Goal: Task Accomplishment & Management: Manage account settings

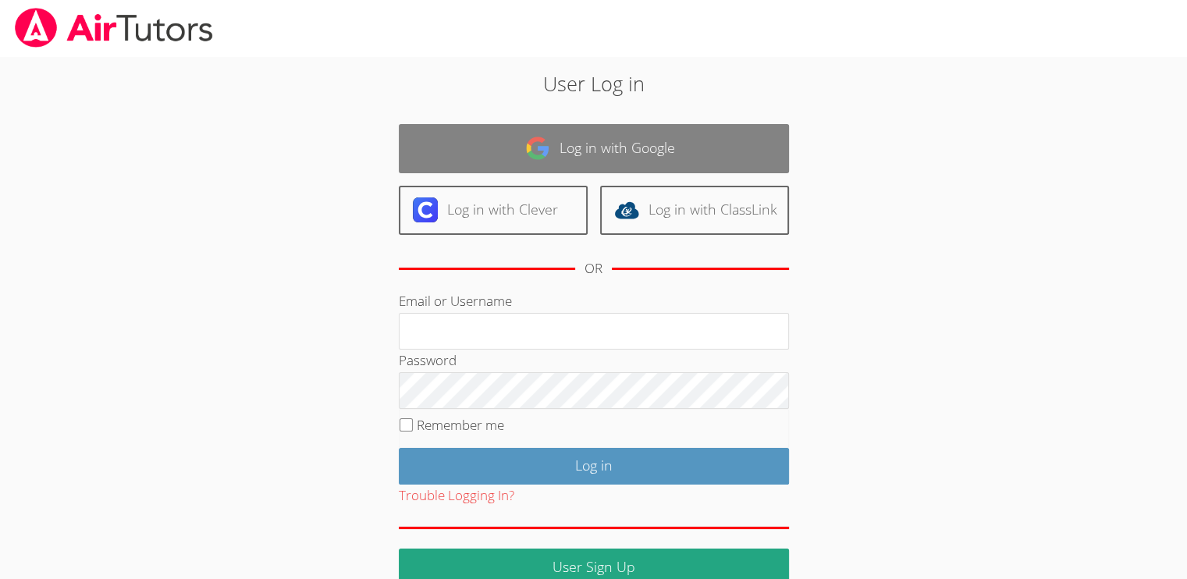
click at [592, 149] on link "Log in with Google" at bounding box center [594, 148] width 390 height 49
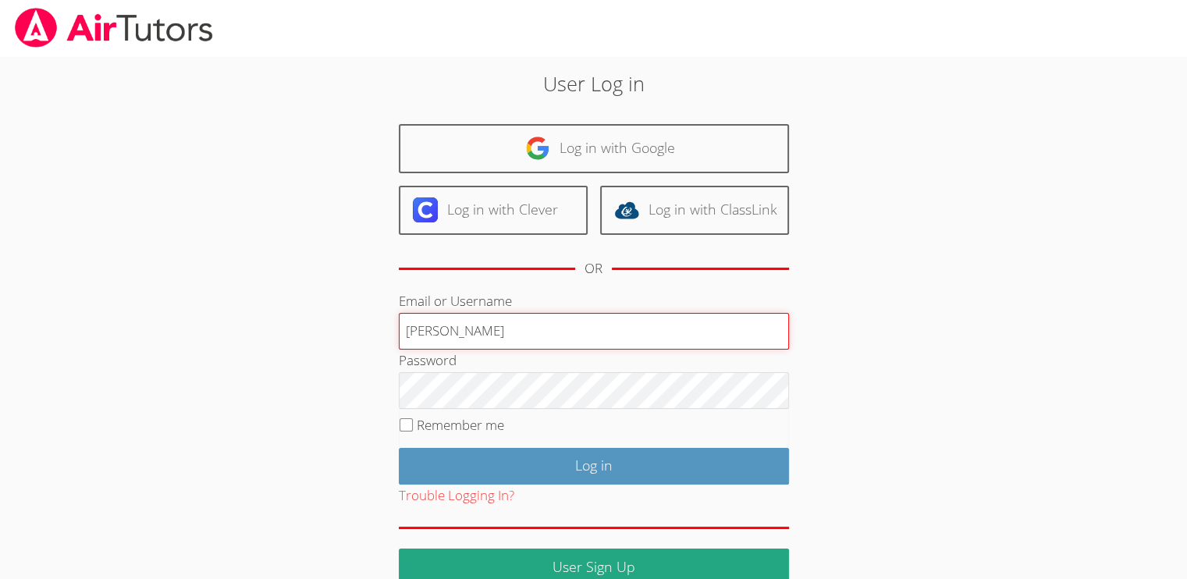
type input "hanlee"
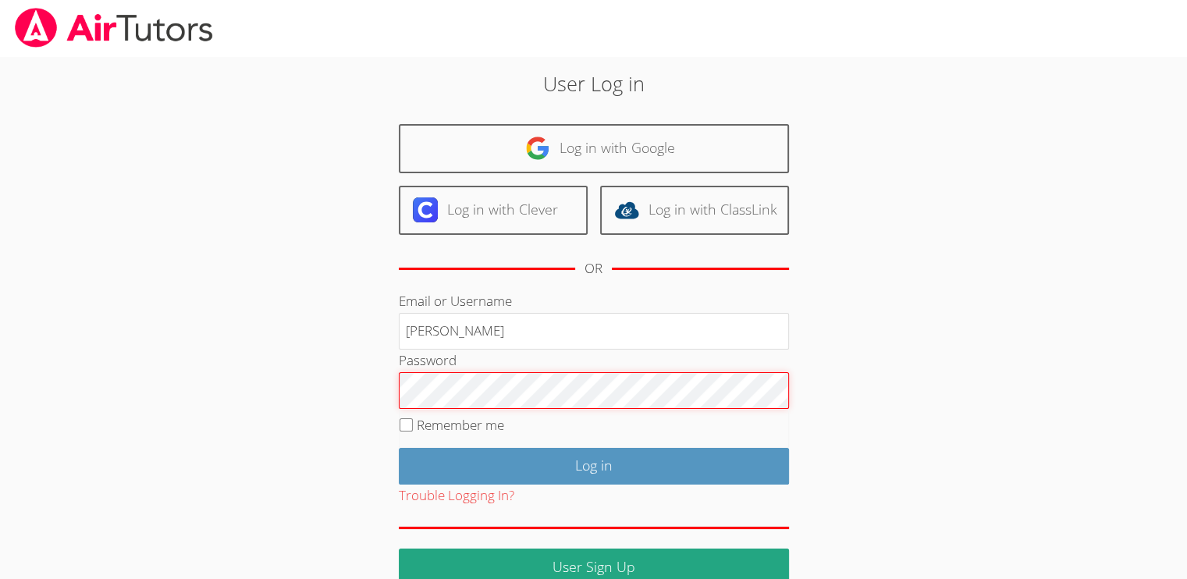
scroll to position [26, 0]
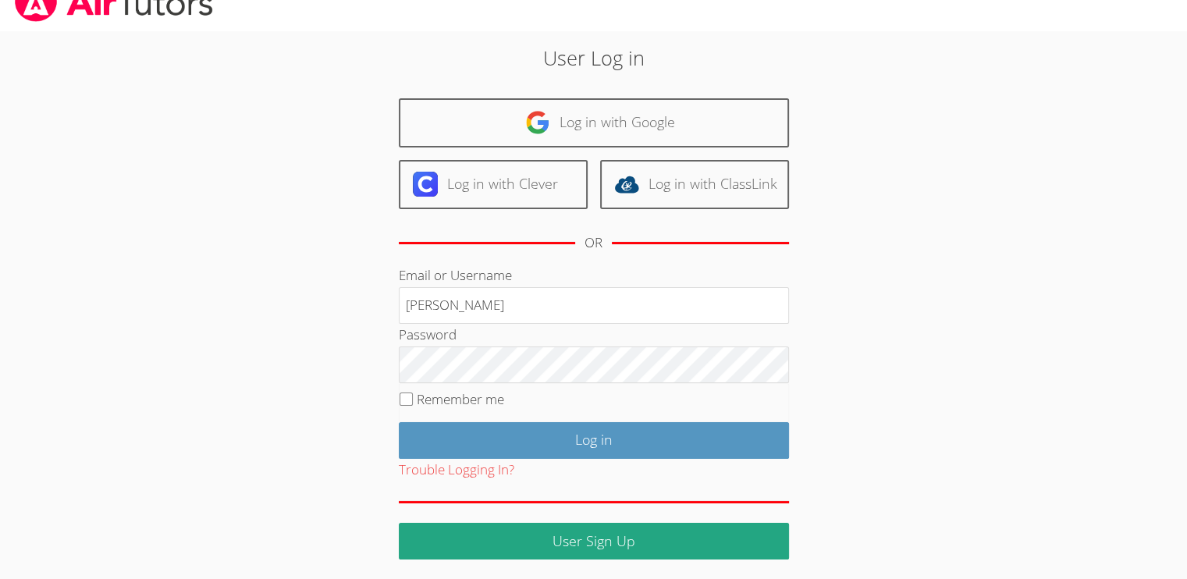
click at [399, 400] on fieldset "Remember me" at bounding box center [594, 402] width 390 height 39
click at [406, 393] on input "Remember me" at bounding box center [405, 398] width 13 height 13
checkbox input "true"
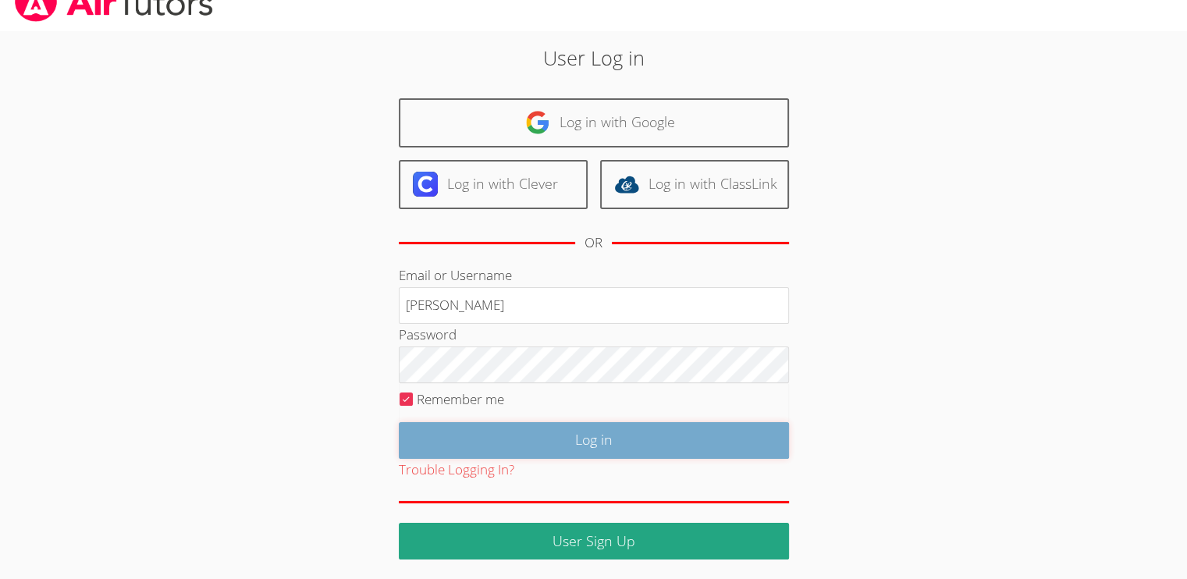
click at [407, 425] on input "Log in" at bounding box center [594, 440] width 390 height 37
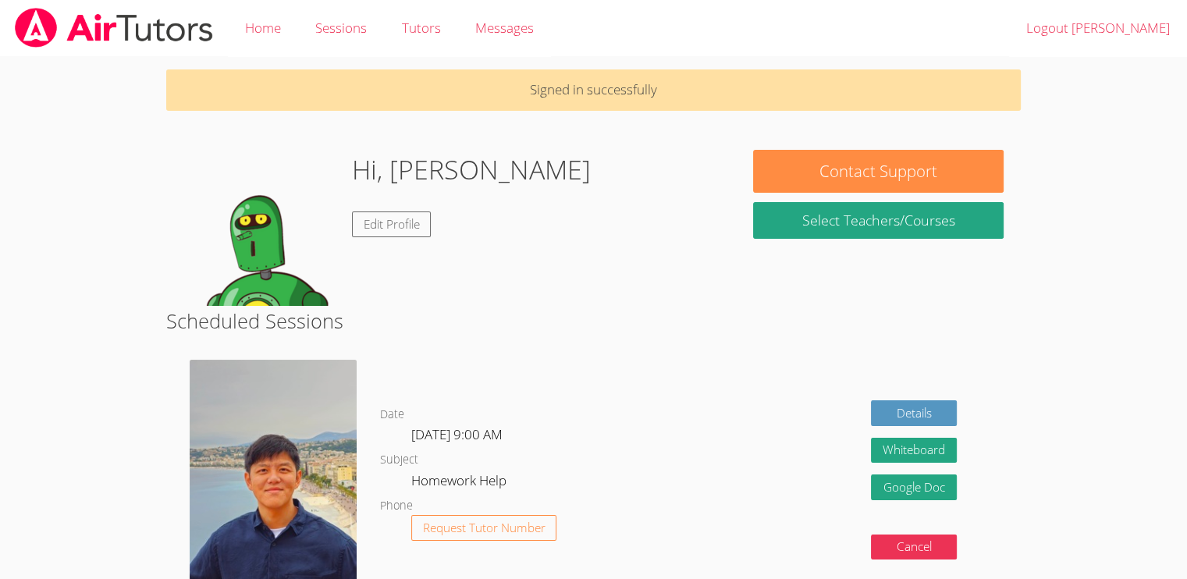
scroll to position [318, 0]
